Goal: Task Accomplishment & Management: Manage account settings

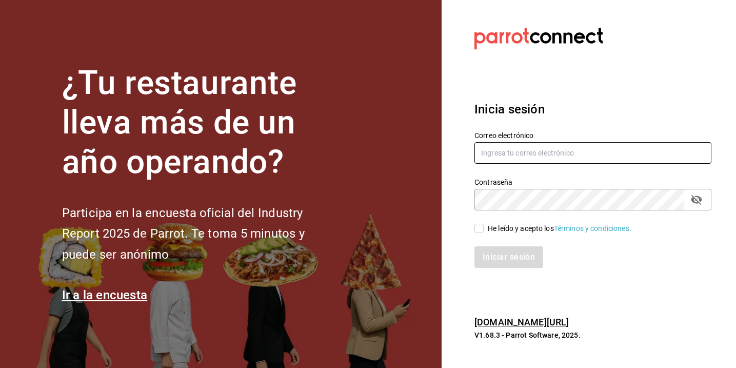
click at [511, 151] on input "text" at bounding box center [592, 153] width 237 height 22
type input "[PERSON_NAME][EMAIL_ADDRESS][DOMAIN_NAME]"
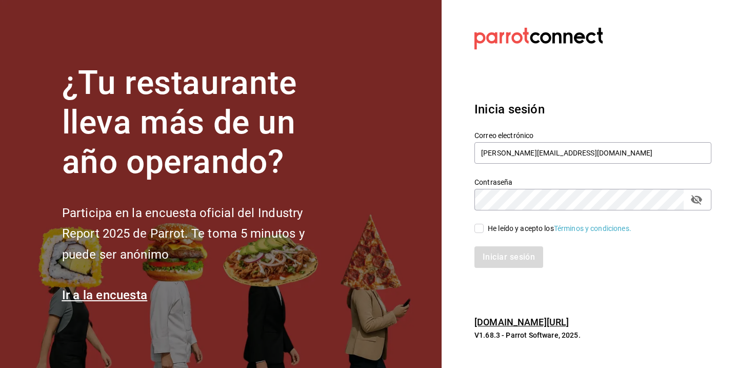
click at [542, 184] on label "Contraseña" at bounding box center [592, 181] width 237 height 7
click at [487, 231] on span "He leído y acepto los Términos y condiciones." at bounding box center [557, 228] width 148 height 11
click at [483, 231] on input "He leído y acepto los Términos y condiciones." at bounding box center [478, 228] width 9 height 9
checkbox input "true"
click at [503, 254] on button "Iniciar sesión" at bounding box center [509, 257] width 70 height 22
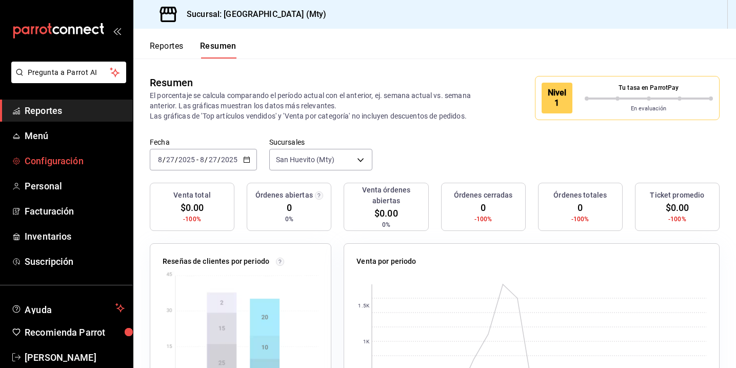
click at [62, 160] on span "Configuración" at bounding box center [75, 161] width 100 height 14
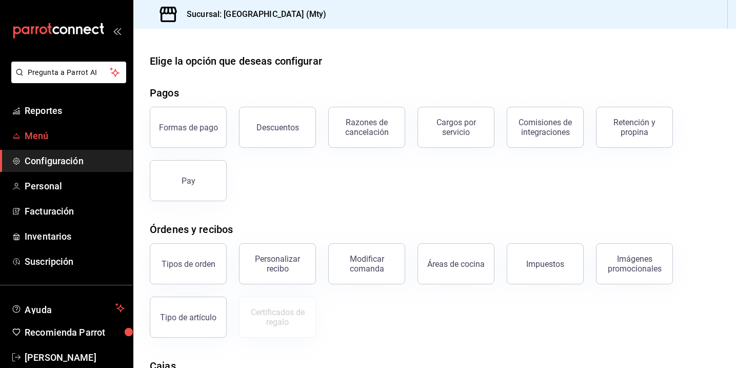
click at [59, 142] on span "Menú" at bounding box center [75, 136] width 100 height 14
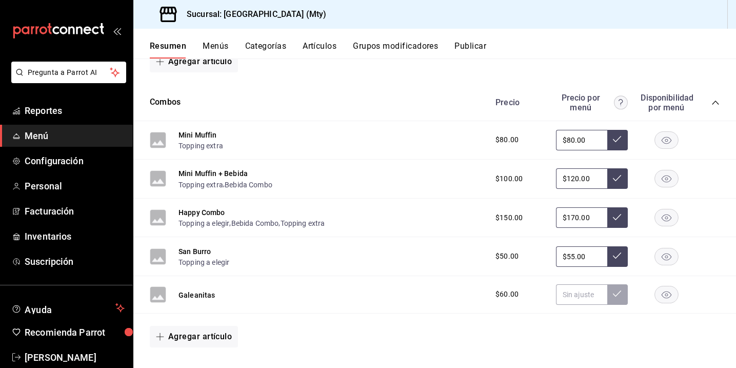
scroll to position [386, 0]
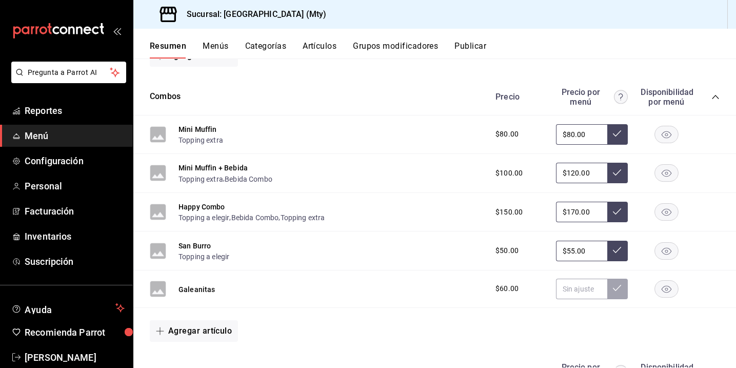
click at [276, 250] on div "San Burro Topping a elegir $50.00 $55.00" at bounding box center [434, 250] width 602 height 39
click at [198, 259] on button "Topping a elegir" at bounding box center [203, 256] width 51 height 10
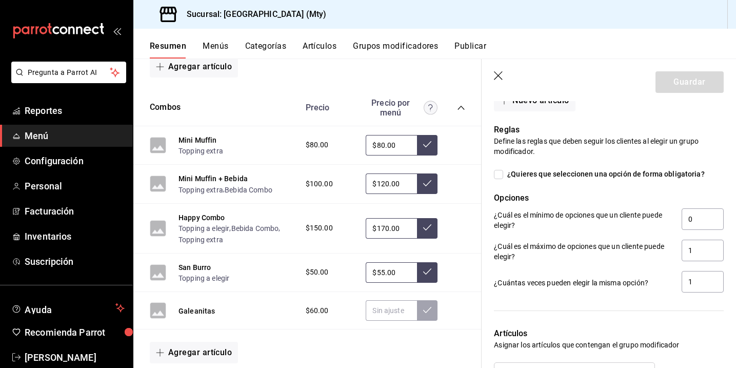
scroll to position [541, 0]
click at [700, 250] on input "1" at bounding box center [702, 249] width 42 height 22
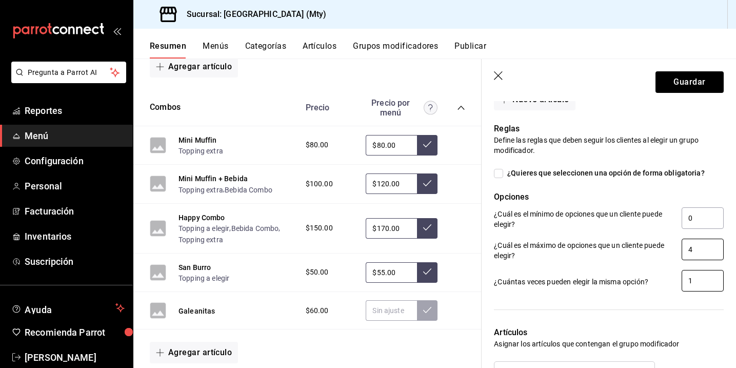
type input "4"
click at [716, 285] on input "1" at bounding box center [702, 281] width 42 height 22
type input "2"
click at [679, 89] on button "Guardar" at bounding box center [689, 82] width 68 height 22
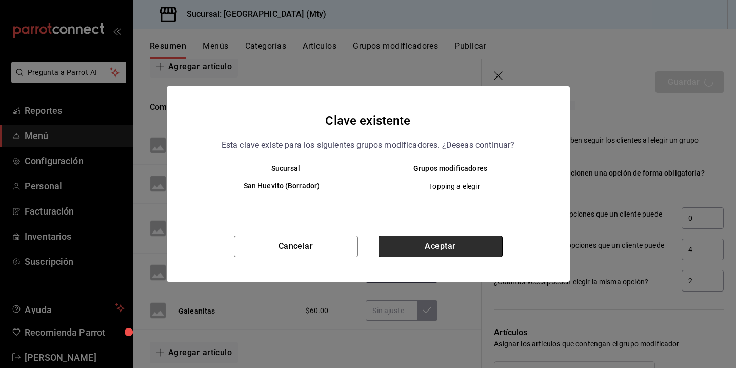
click at [440, 245] on button "Aceptar" at bounding box center [440, 246] width 124 height 22
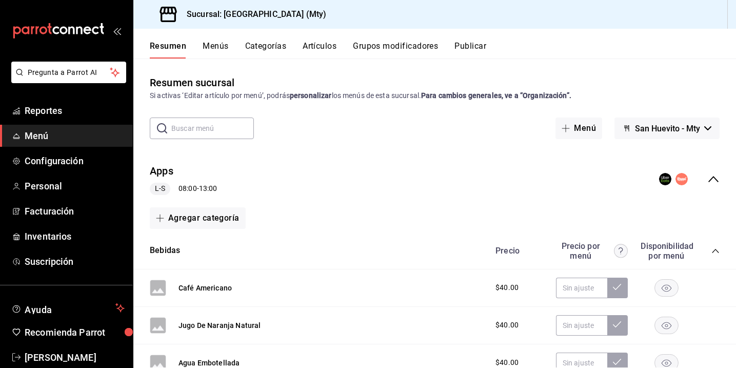
click at [175, 51] on button "Resumen" at bounding box center [168, 49] width 36 height 17
click at [465, 47] on button "Publicar" at bounding box center [470, 49] width 32 height 17
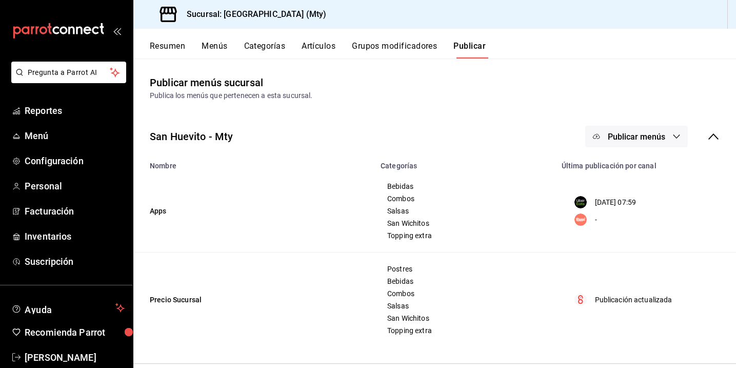
click at [335, 286] on td "Precio Sucursal" at bounding box center [253, 299] width 241 height 95
click at [678, 144] on button "Publicar menús" at bounding box center [636, 137] width 103 height 22
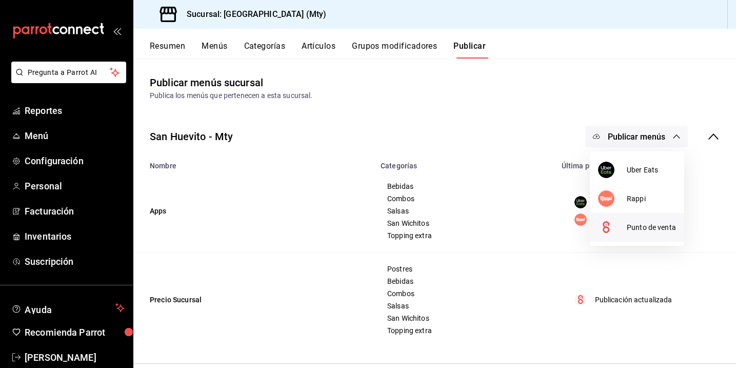
click at [636, 225] on span "Punto de venta" at bounding box center [651, 227] width 49 height 11
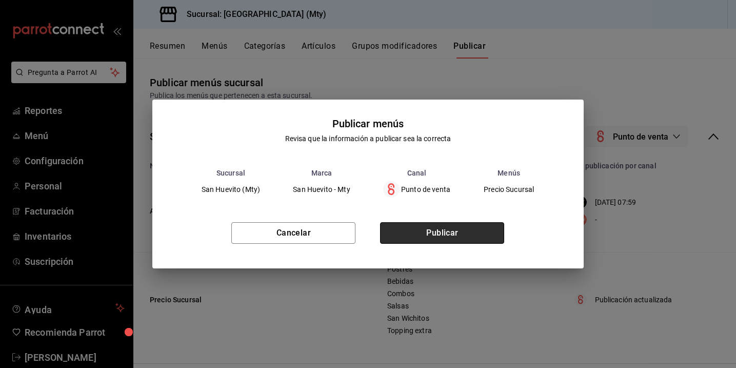
click at [469, 235] on button "Publicar" at bounding box center [442, 233] width 124 height 22
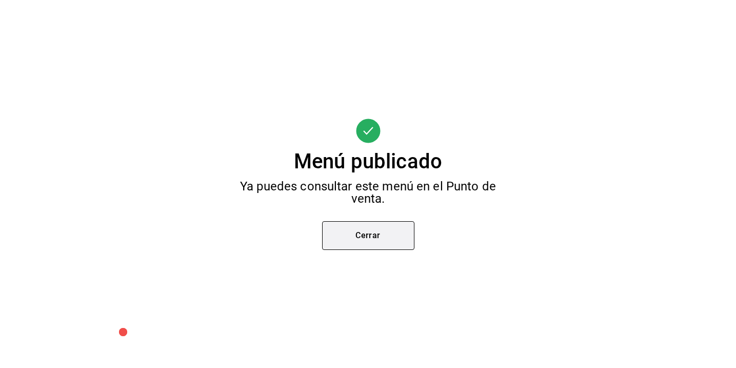
click at [374, 238] on button "Cerrar" at bounding box center [368, 235] width 92 height 29
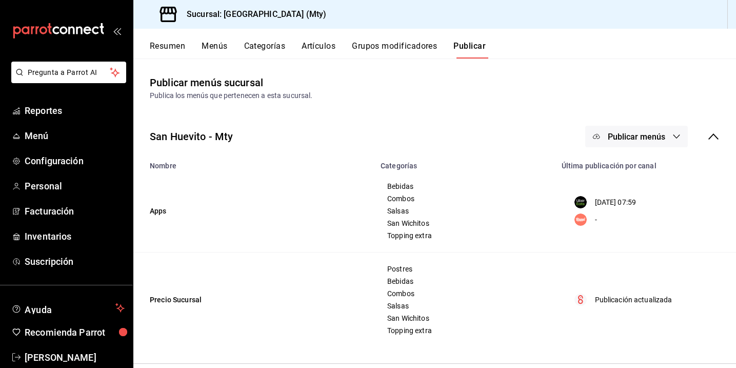
click at [184, 48] on button "Resumen" at bounding box center [167, 49] width 35 height 17
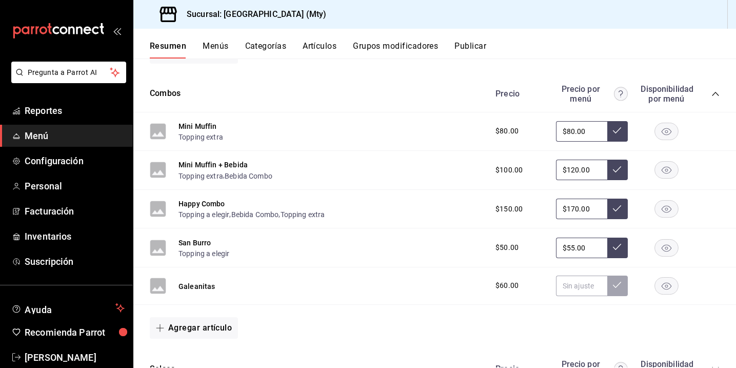
scroll to position [420, 0]
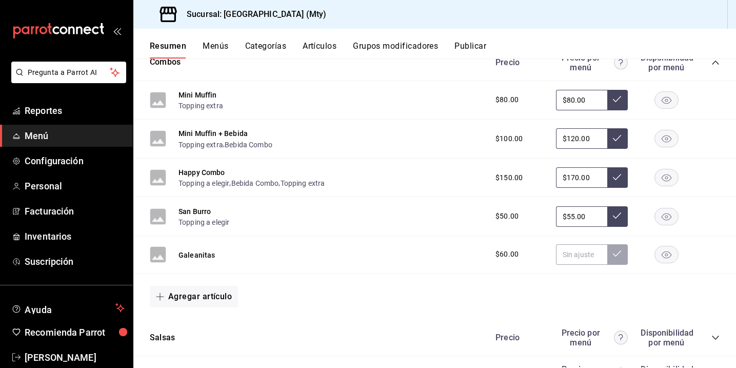
click at [293, 218] on div "San Burro Topping a elegir $50.00 $55.00" at bounding box center [434, 216] width 602 height 39
click at [191, 210] on button "San Burro" at bounding box center [194, 211] width 32 height 10
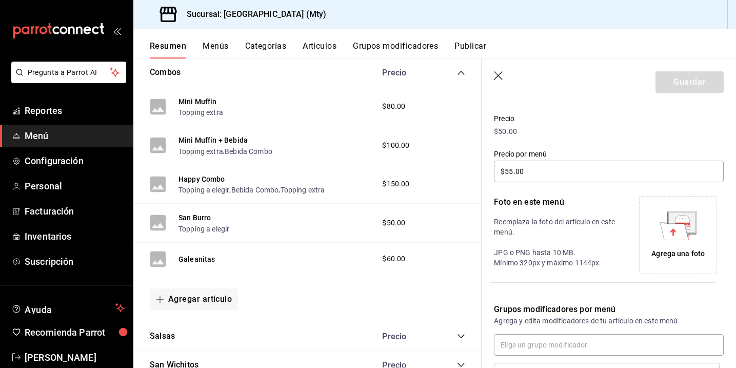
scroll to position [222, 0]
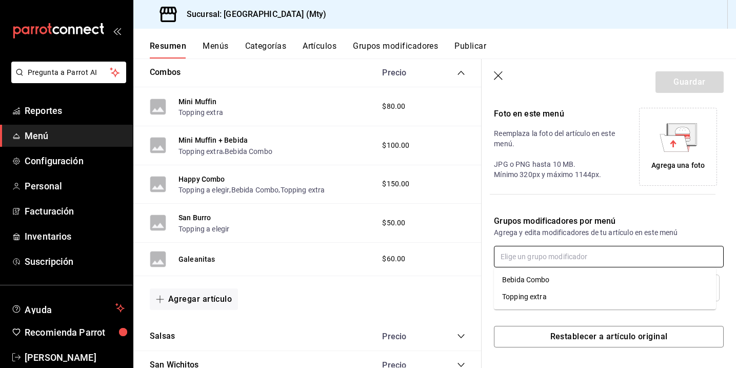
click at [615, 259] on input "text" at bounding box center [609, 257] width 230 height 22
click at [590, 291] on li "Topping extra" at bounding box center [605, 296] width 222 height 17
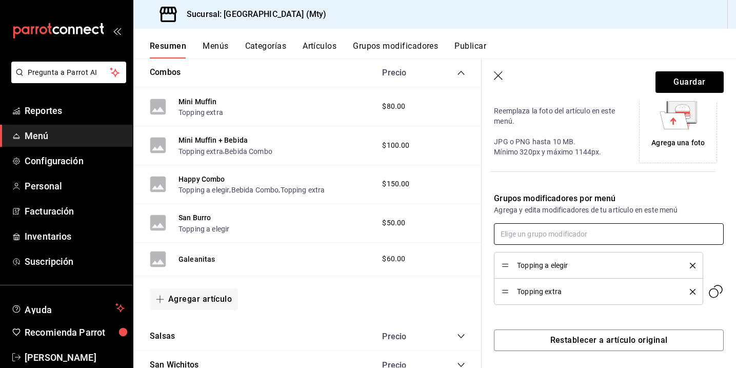
scroll to position [248, 0]
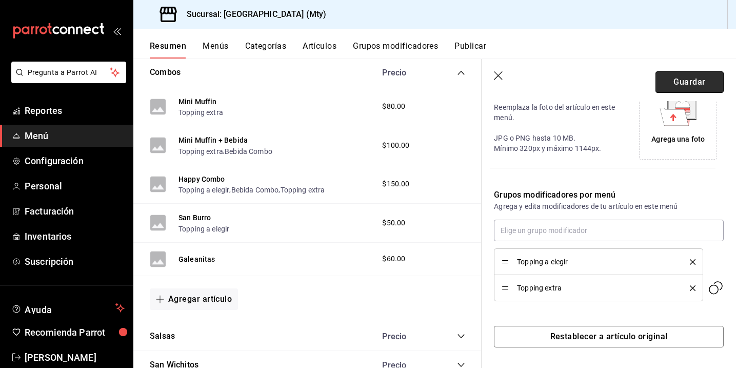
click at [668, 82] on button "Guardar" at bounding box center [689, 82] width 68 height 22
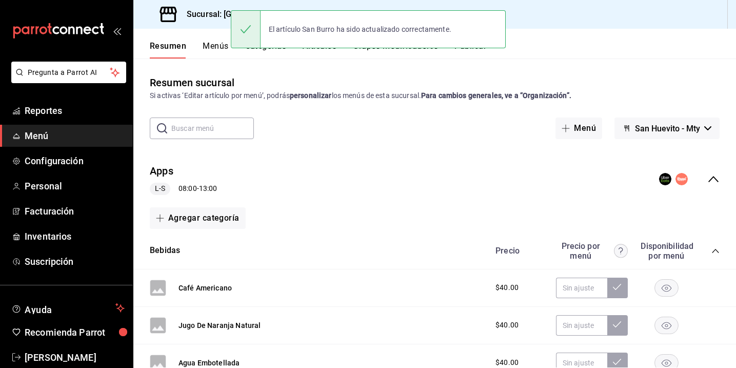
click at [654, 128] on span "San Huevito - Mty" at bounding box center [667, 129] width 65 height 10
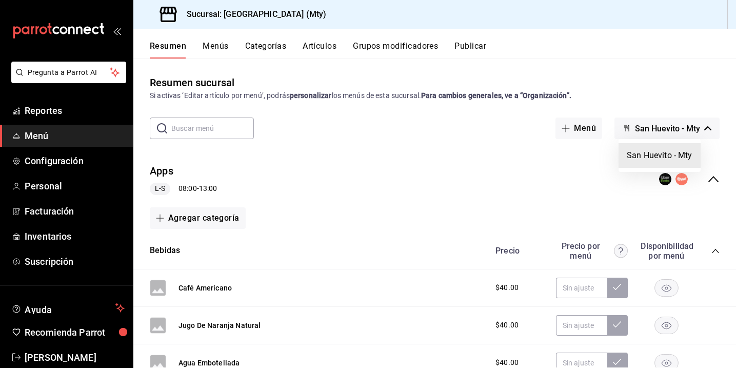
click at [588, 191] on div at bounding box center [368, 184] width 736 height 368
click at [174, 47] on button "Resumen" at bounding box center [168, 49] width 36 height 17
click at [690, 132] on span "San Huevito - Mty" at bounding box center [667, 129] width 65 height 10
click at [679, 155] on li "San Huevito - Mty" at bounding box center [659, 155] width 82 height 25
click at [578, 123] on button "Menú" at bounding box center [578, 128] width 47 height 22
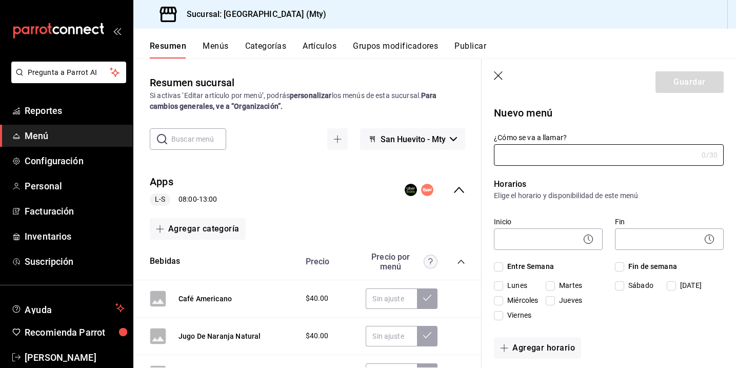
click at [206, 45] on button "Menús" at bounding box center [216, 49] width 26 height 17
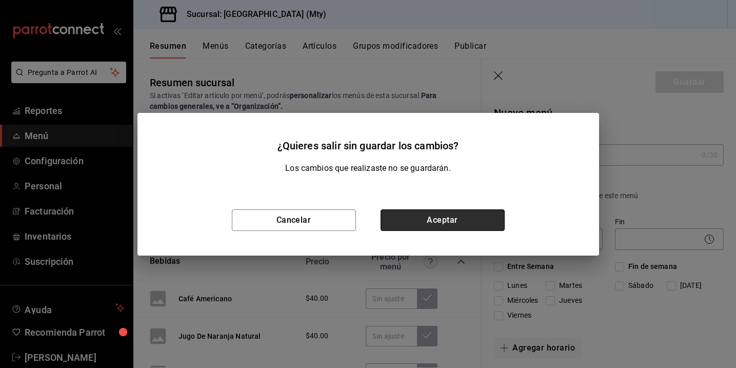
click at [440, 223] on button "Aceptar" at bounding box center [442, 220] width 124 height 22
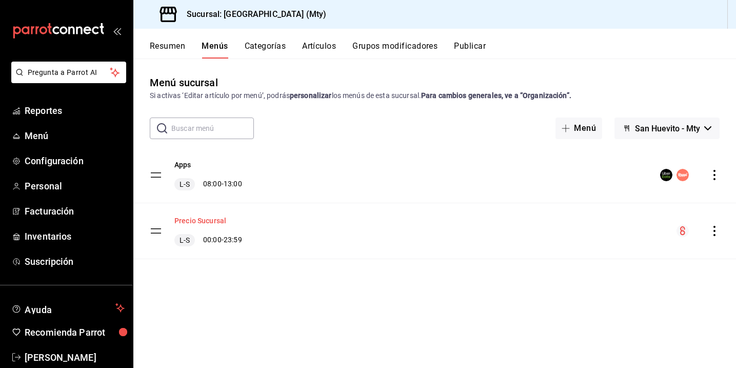
click at [200, 219] on button "Precio Sucursal" at bounding box center [200, 220] width 52 height 10
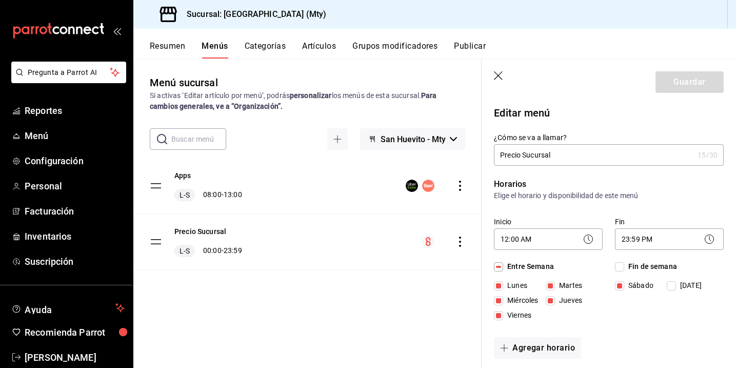
click at [348, 247] on div "Precio Sucursal L-S 00:00 - 23:59" at bounding box center [307, 241] width 348 height 55
click at [374, 248] on div "Precio Sucursal L-S 00:00 - 23:59" at bounding box center [307, 241] width 348 height 55
click at [496, 77] on icon "button" at bounding box center [498, 75] width 9 height 9
checkbox input "false"
type input "1756300587764"
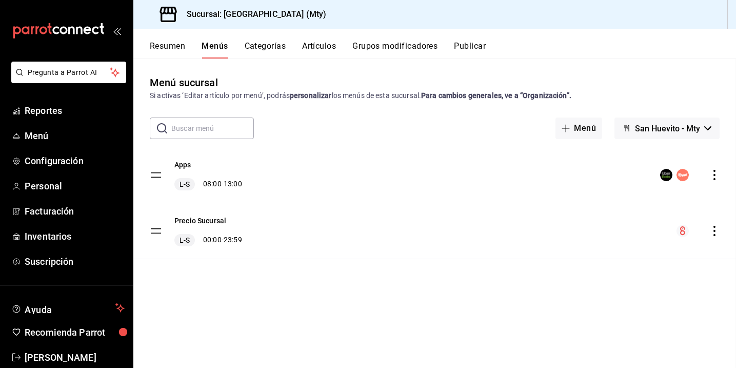
checkbox input "false"
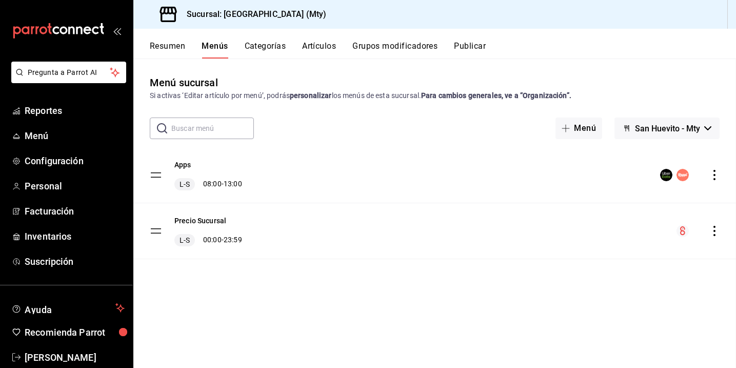
checkbox input "false"
click at [162, 50] on button "Resumen" at bounding box center [167, 49] width 35 height 17
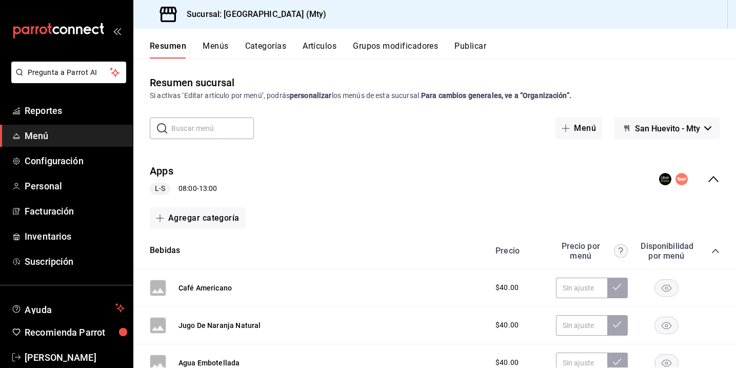
click at [707, 179] on icon "collapse-menu-row" at bounding box center [713, 179] width 12 height 12
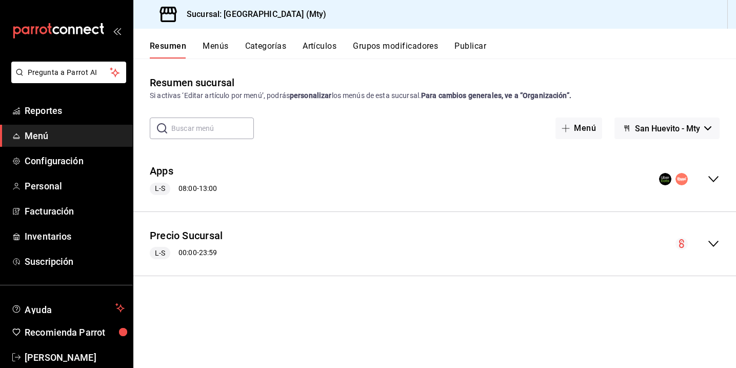
click at [576, 262] on div "Precio Sucursal L-S 00:00 - 23:59" at bounding box center [434, 244] width 602 height 48
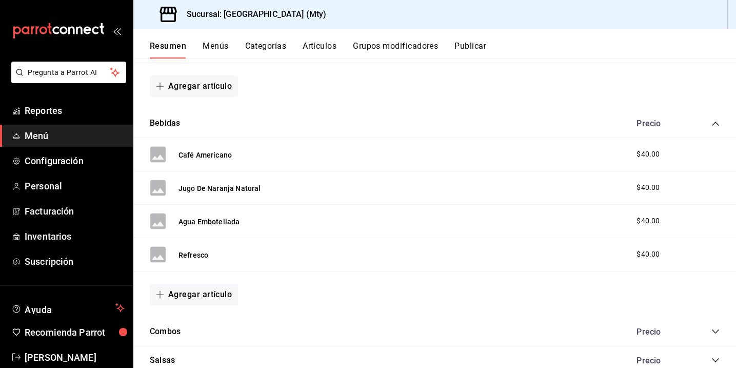
scroll to position [456, 0]
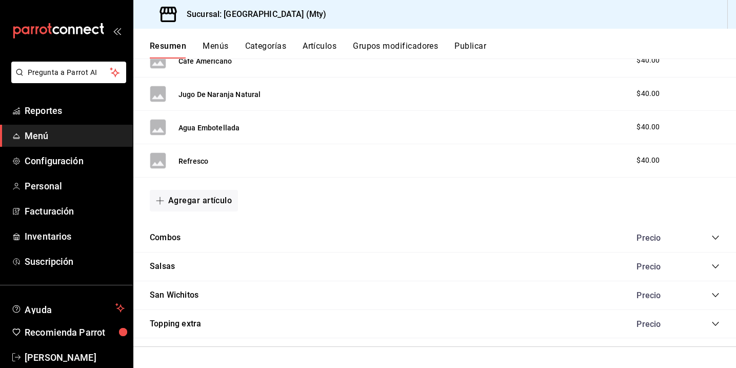
click at [193, 236] on div "Combos Precio" at bounding box center [434, 238] width 602 height 29
click at [709, 241] on div "Precio" at bounding box center [672, 238] width 93 height 10
click at [711, 235] on icon "collapse-category-row" at bounding box center [715, 237] width 8 height 8
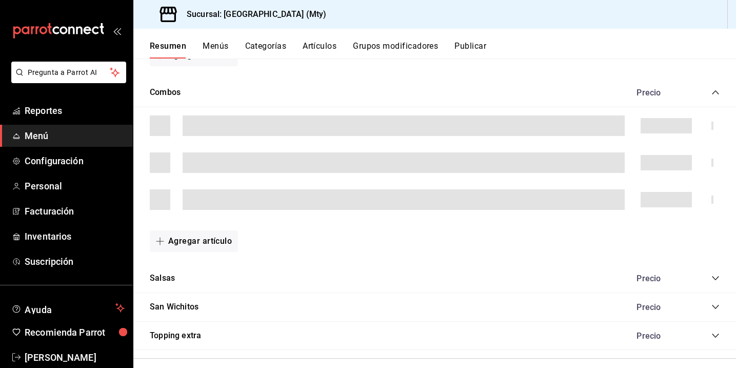
scroll to position [524, 0]
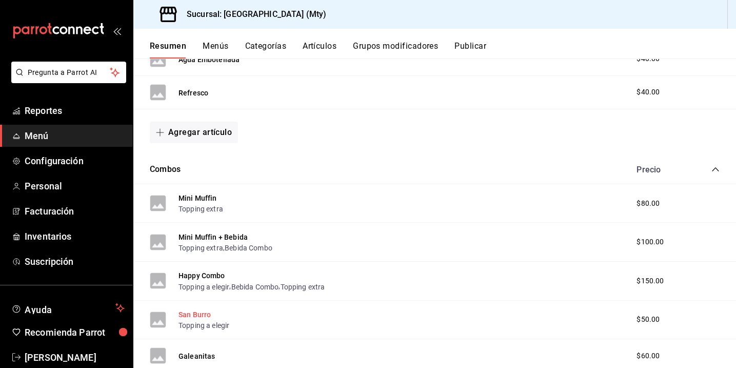
click at [205, 314] on button "San Burro" at bounding box center [194, 314] width 32 height 10
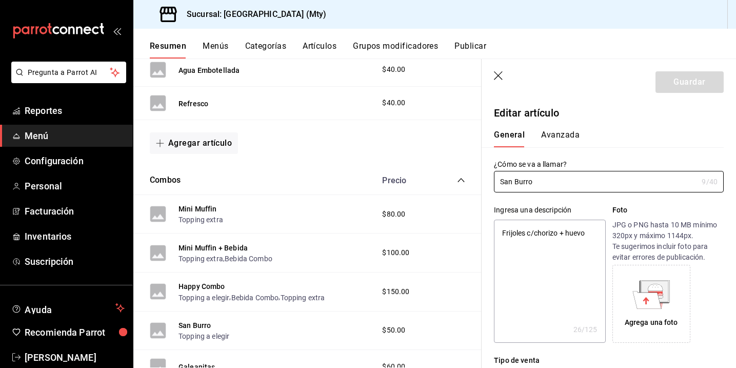
type textarea "x"
type input "$50.00"
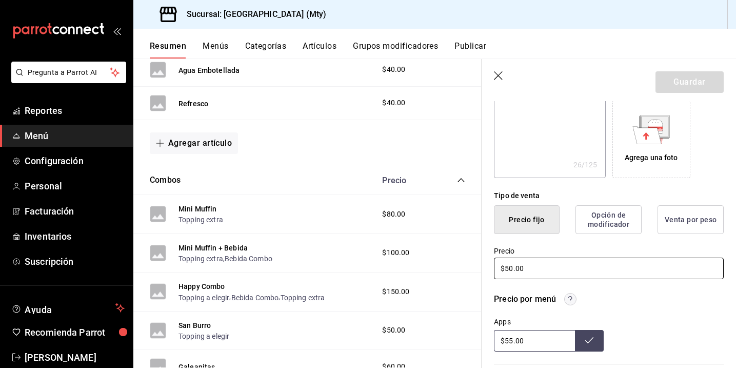
scroll to position [417, 0]
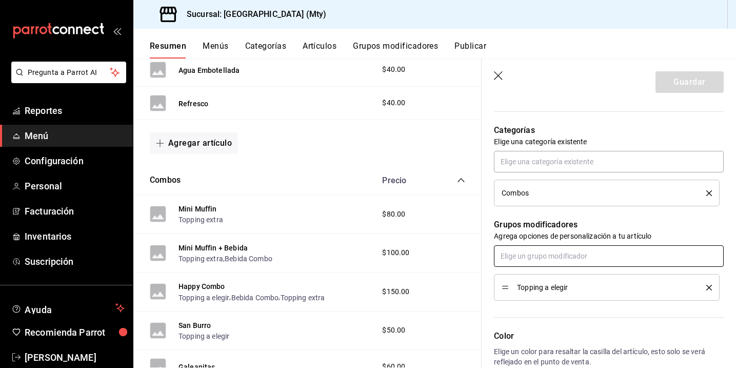
click at [603, 264] on input "text" at bounding box center [609, 256] width 230 height 22
click at [580, 300] on li "Topping extra" at bounding box center [605, 296] width 222 height 17
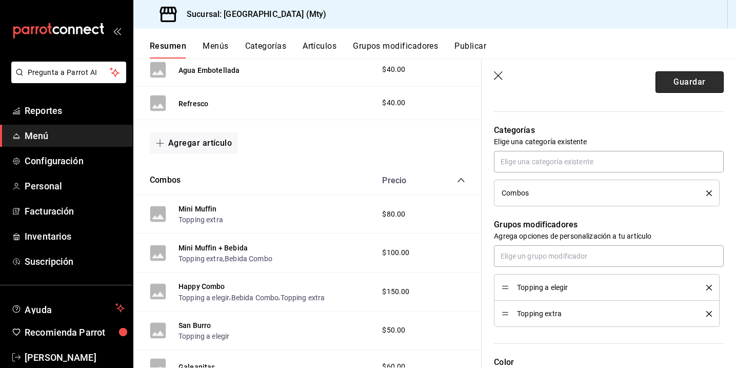
click at [698, 83] on button "Guardar" at bounding box center [689, 82] width 68 height 22
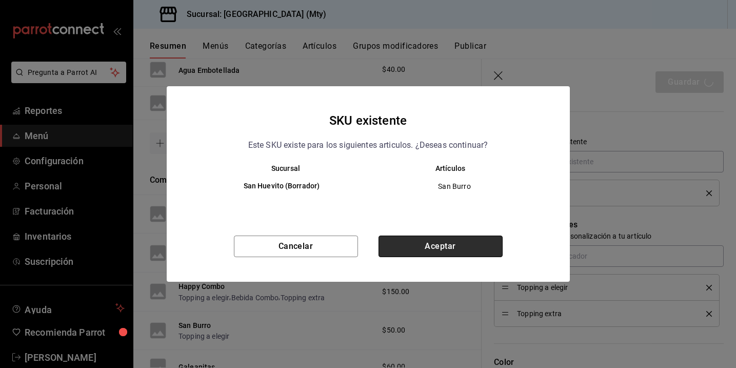
click at [410, 246] on button "Aceptar" at bounding box center [440, 246] width 124 height 22
type textarea "x"
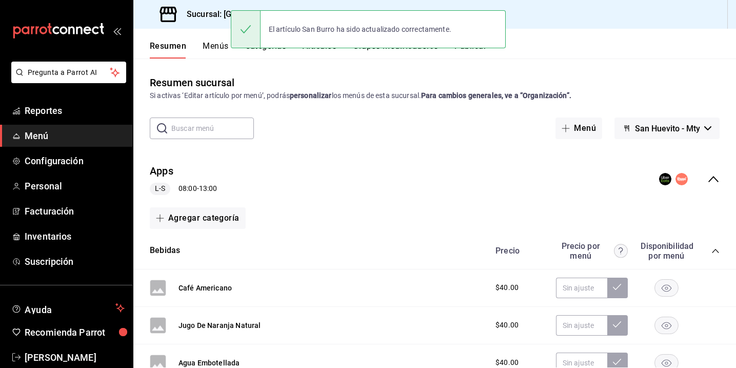
click at [669, 134] on button "San Huevito - Mty" at bounding box center [666, 128] width 105 height 22
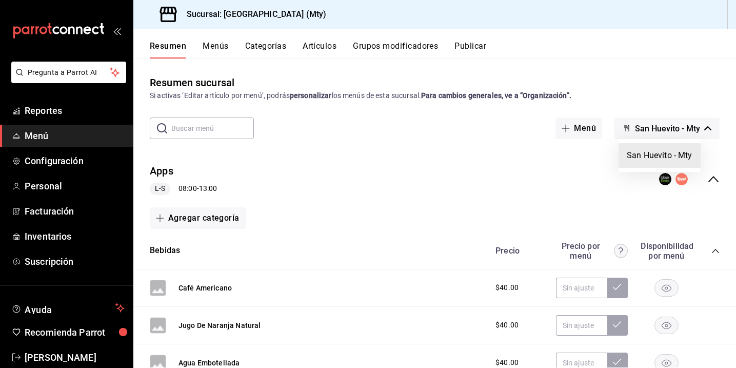
click at [479, 52] on div at bounding box center [368, 184] width 736 height 368
click at [477, 47] on button "Publicar" at bounding box center [470, 49] width 32 height 17
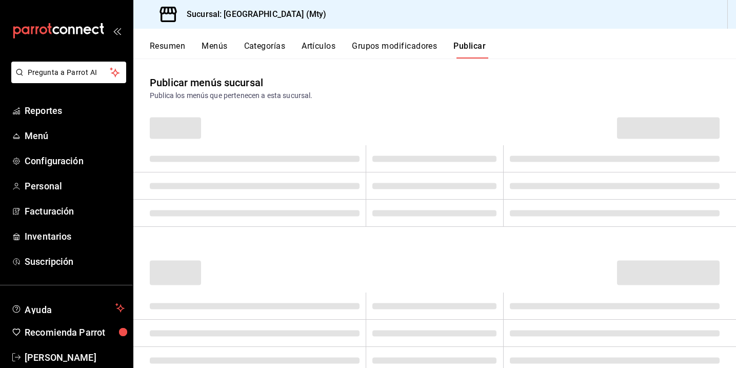
click at [469, 47] on button "Publicar" at bounding box center [469, 49] width 32 height 17
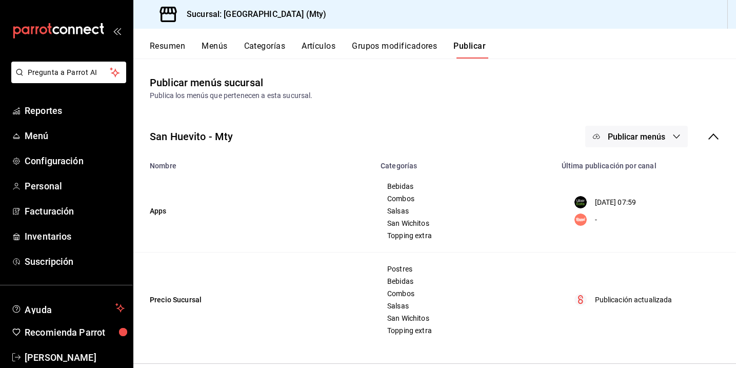
click at [471, 42] on button "Publicar" at bounding box center [469, 49] width 32 height 17
click at [617, 144] on button "Publicar menús" at bounding box center [636, 137] width 103 height 22
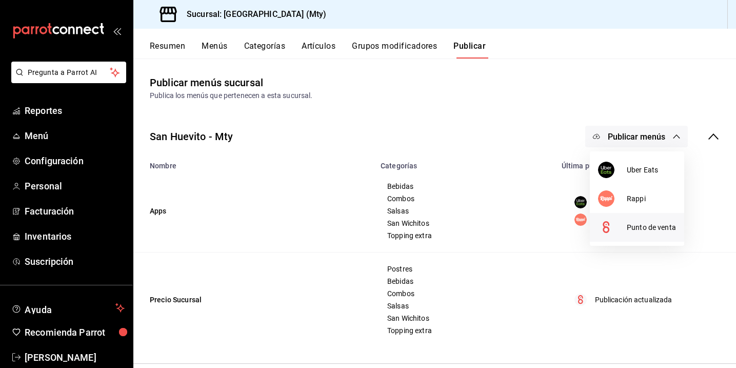
click at [633, 223] on span "Punto de venta" at bounding box center [651, 227] width 49 height 11
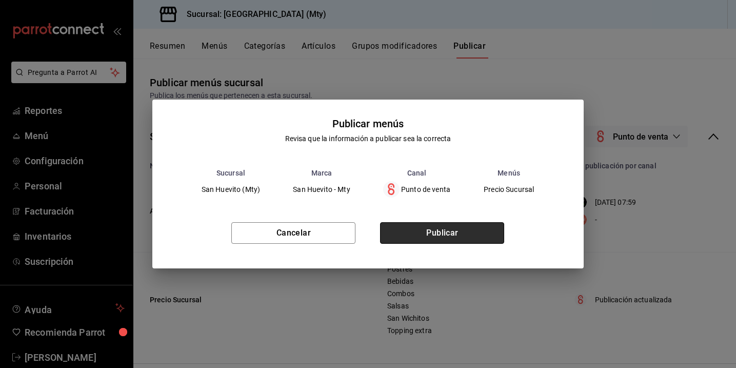
click at [415, 232] on button "Publicar" at bounding box center [442, 233] width 124 height 22
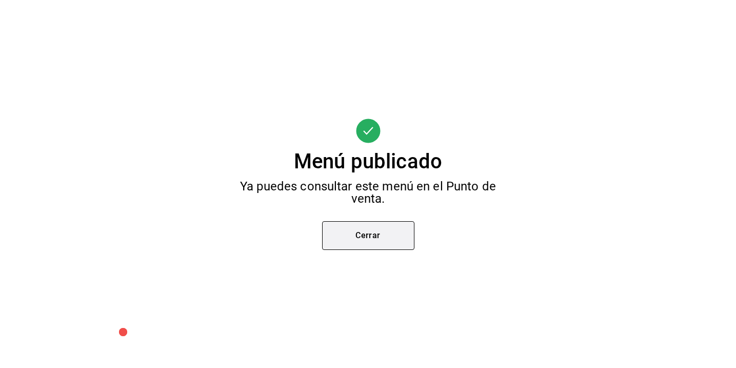
click at [404, 241] on button "Cerrar" at bounding box center [368, 235] width 92 height 29
